Goal: Information Seeking & Learning: Learn about a topic

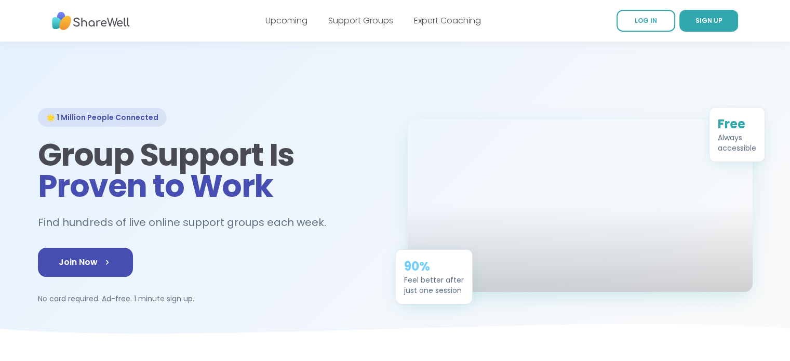
click at [119, 25] on img at bounding box center [91, 21] width 78 height 29
drag, startPoint x: 119, startPoint y: 25, endPoint x: 92, endPoint y: 47, distance: 35.1
click at [92, 47] on div at bounding box center [395, 194] width 790 height 304
click at [198, 223] on h2 "Find hundreds of live online support groups each week." at bounding box center [187, 222] width 299 height 17
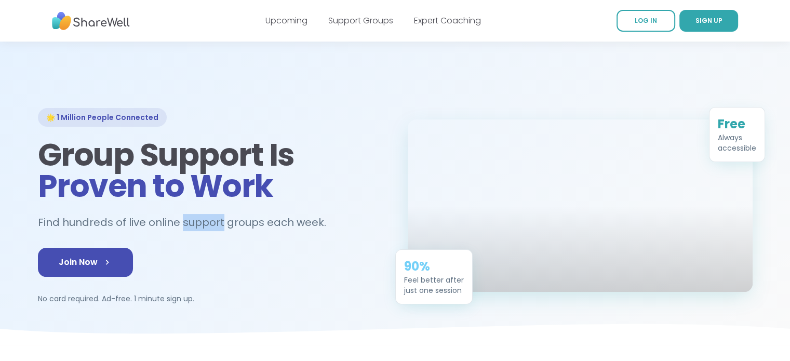
click at [198, 223] on h2 "Find hundreds of live online support groups each week." at bounding box center [187, 222] width 299 height 17
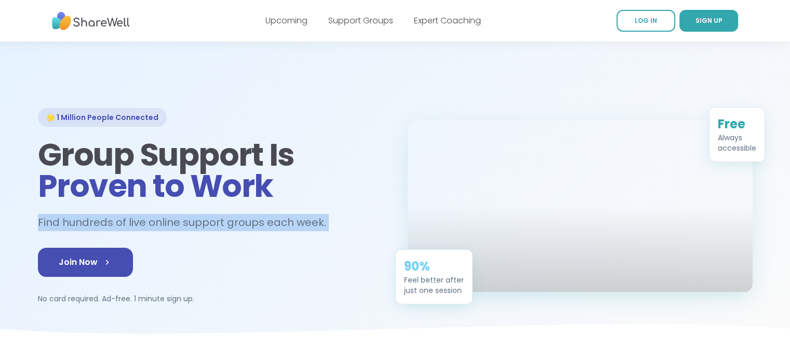
click at [198, 223] on h2 "Find hundreds of live online support groups each week." at bounding box center [187, 222] width 299 height 17
copy h2 "Find hundreds of live online support groups each week."
